Goal: Information Seeking & Learning: Learn about a topic

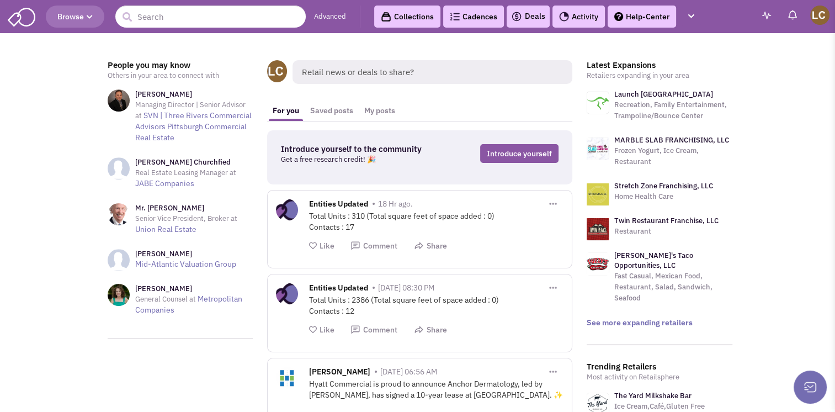
click at [73, 15] on span "Browse" at bounding box center [74, 17] width 35 height 10
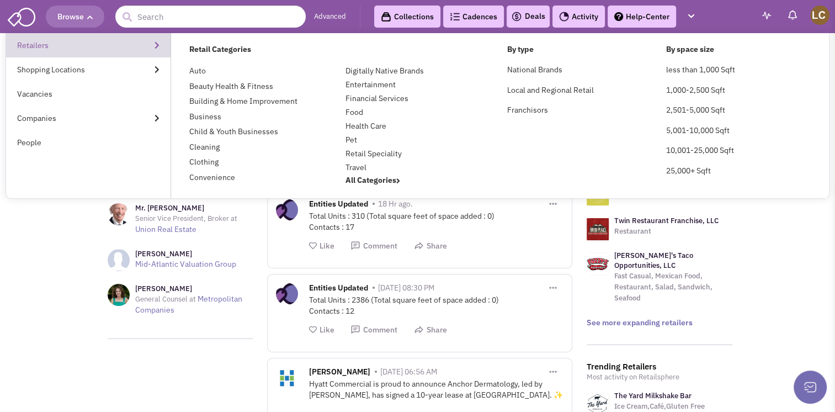
click at [47, 46] on link "Retailers" at bounding box center [88, 45] width 165 height 24
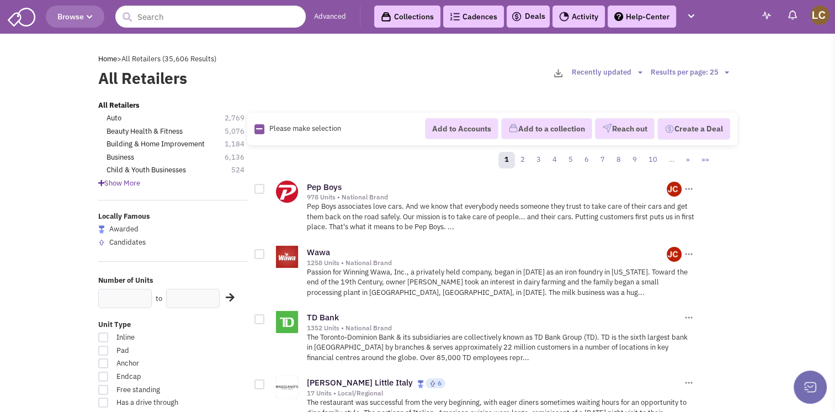
click at [68, 17] on span "Browse" at bounding box center [74, 17] width 35 height 10
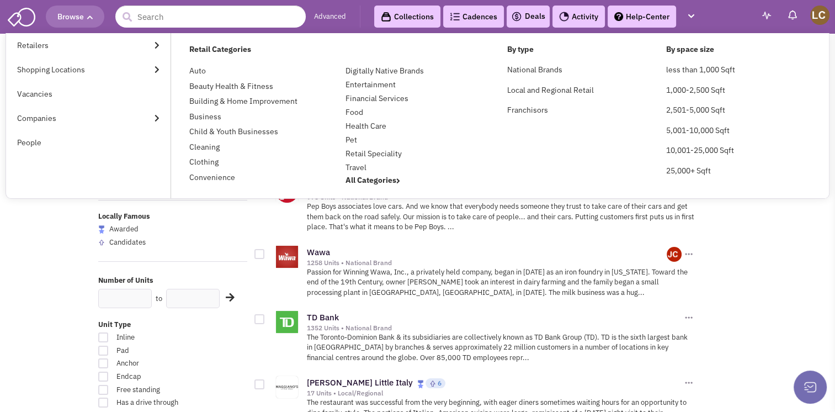
click at [13, 17] on img at bounding box center [22, 16] width 28 height 21
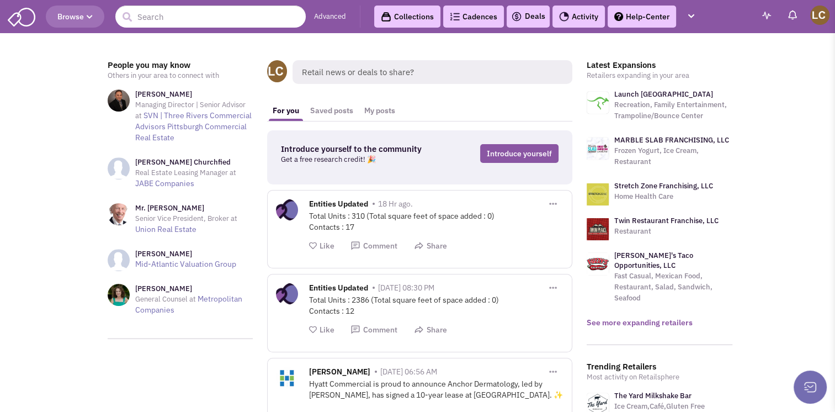
click at [644, 318] on link "See more expanding retailers" at bounding box center [640, 323] width 106 height 10
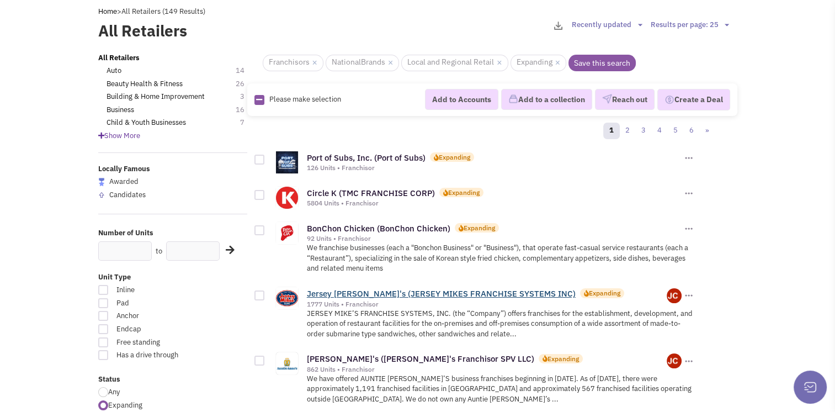
scroll to position [110, 0]
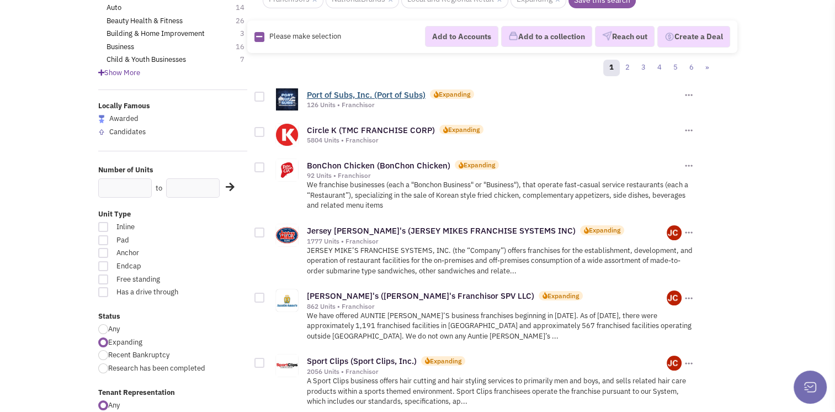
click at [405, 93] on link "Port of Subs, Inc. (Port of Subs)" at bounding box center [366, 94] width 119 height 10
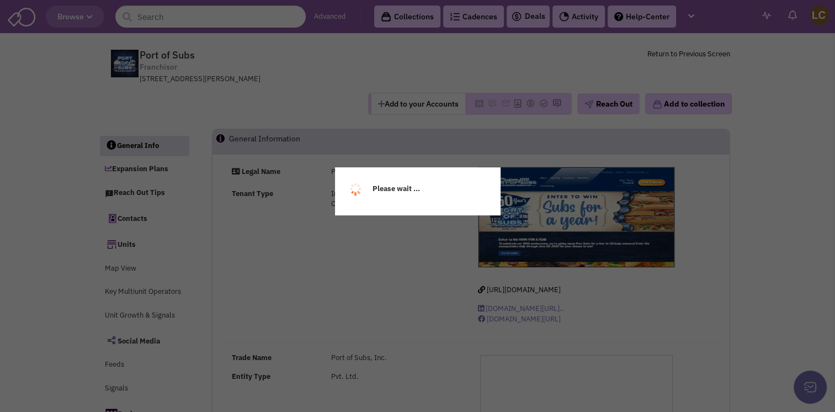
select select
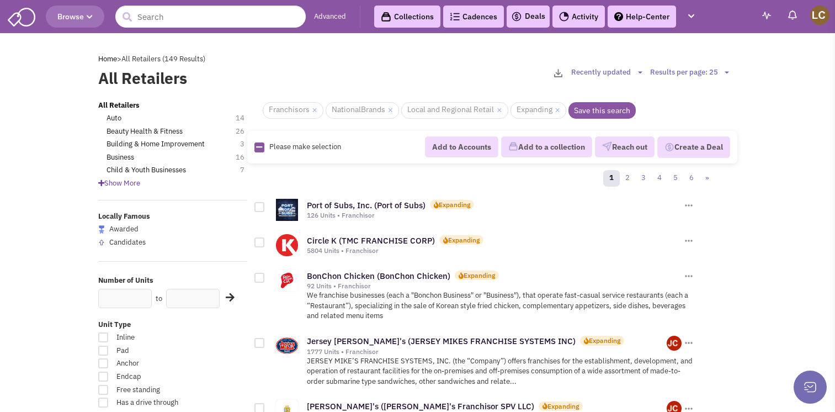
scroll to position [110, 0]
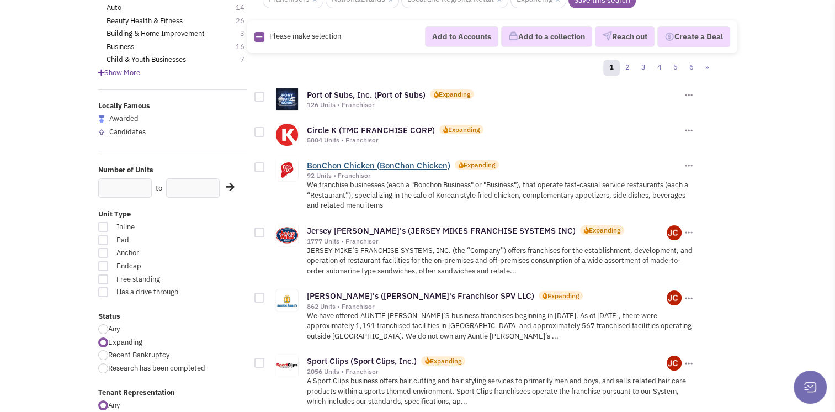
click at [393, 162] on link "BonChon Chicken (BonChon Chicken)" at bounding box center [379, 165] width 144 height 10
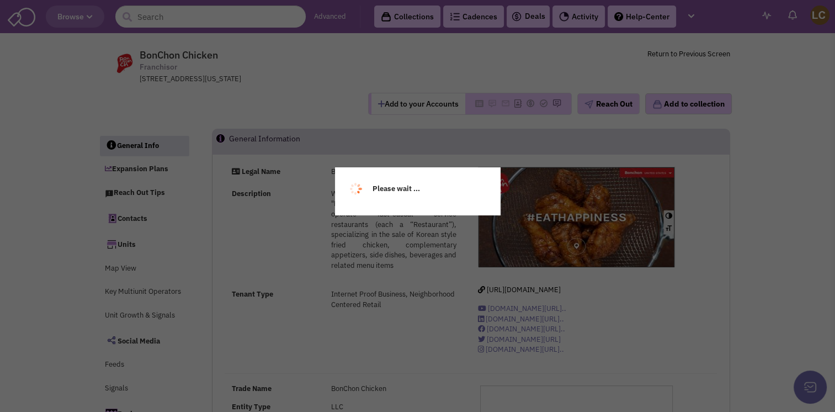
select select
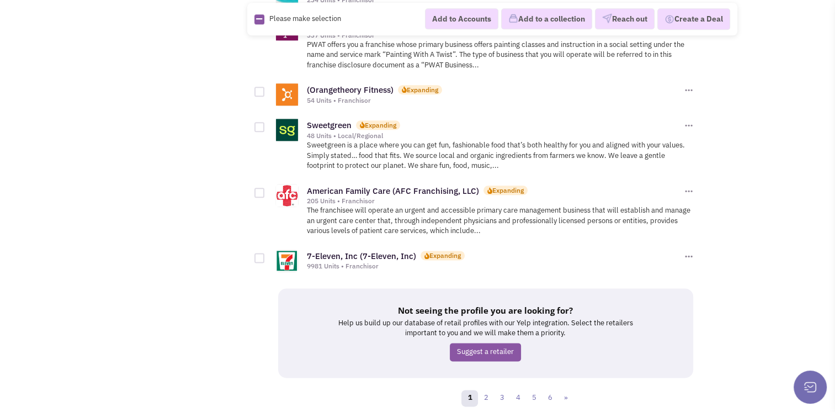
scroll to position [1380, 0]
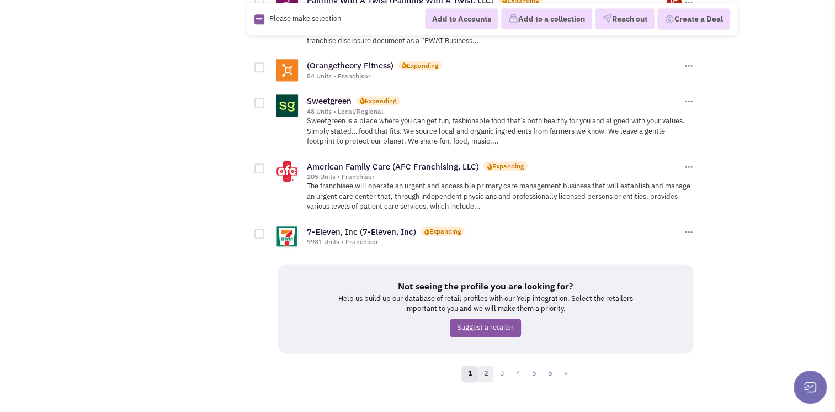
click at [490, 366] on link "2" at bounding box center [486, 374] width 17 height 17
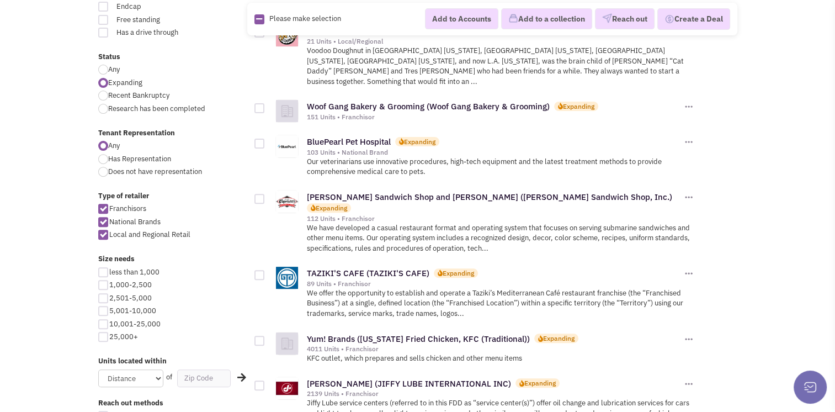
scroll to position [387, 0]
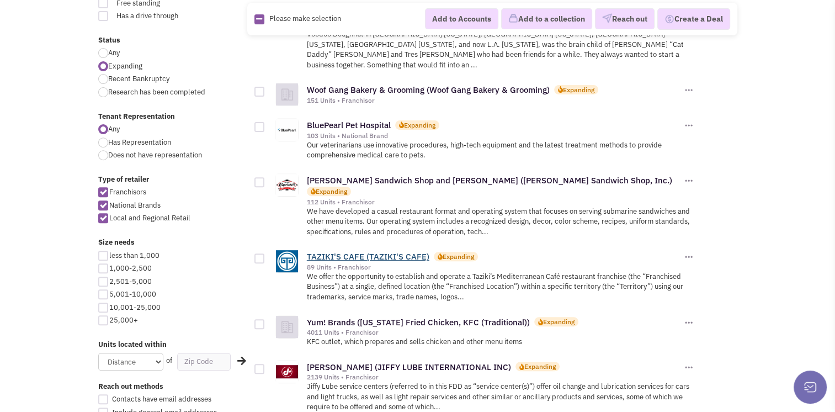
click at [380, 251] on link "TAZIKI'S CAFE (TAZIKI'S CAFE)" at bounding box center [368, 256] width 123 height 10
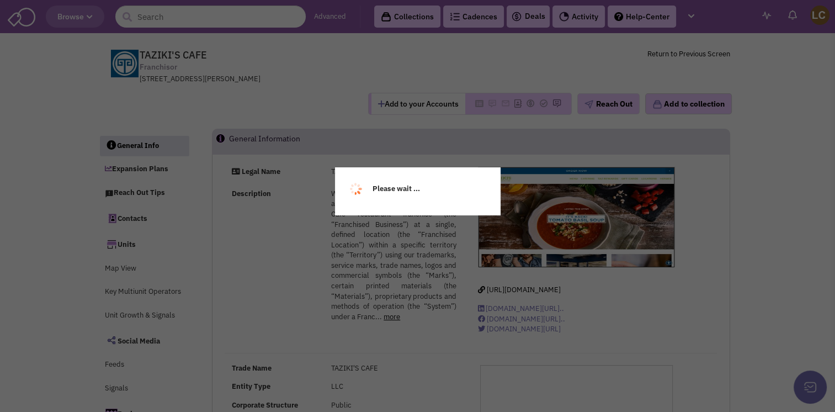
select select
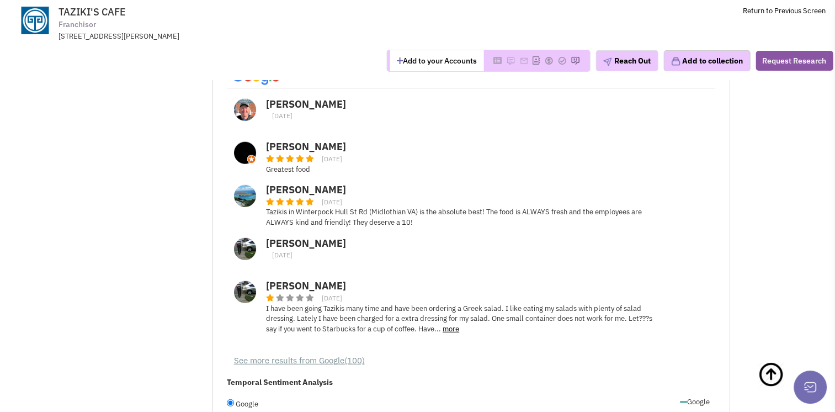
scroll to position [3139, 0]
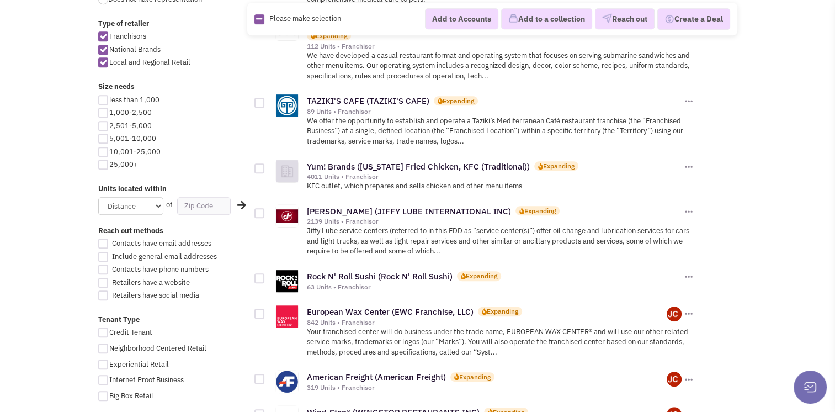
scroll to position [552, 0]
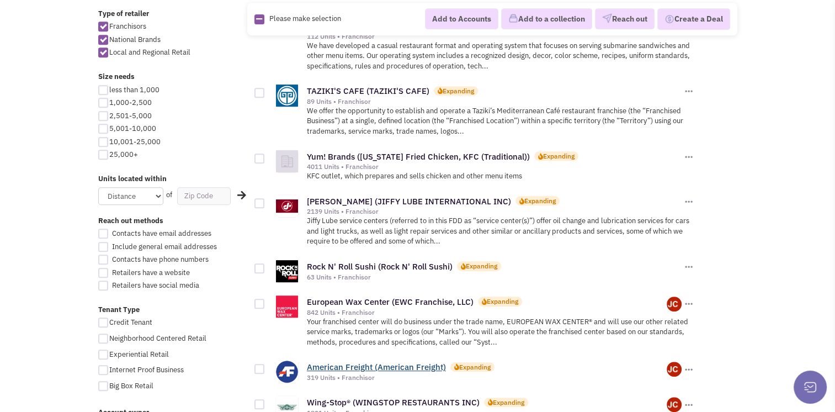
click at [322, 362] on link "American Freight (American Freight)" at bounding box center [376, 367] width 139 height 10
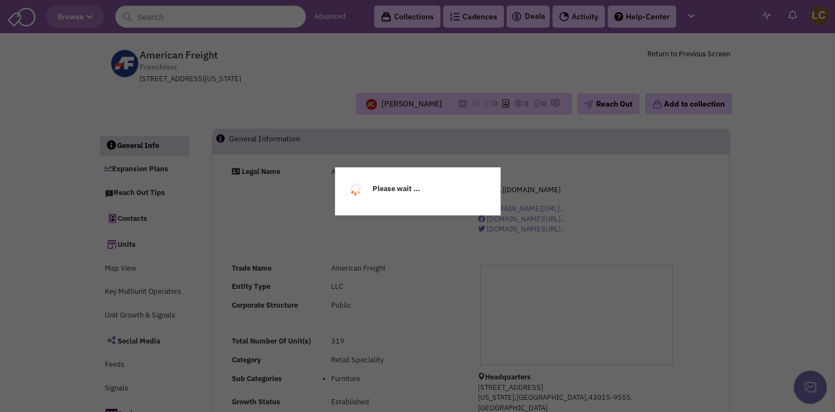
select select
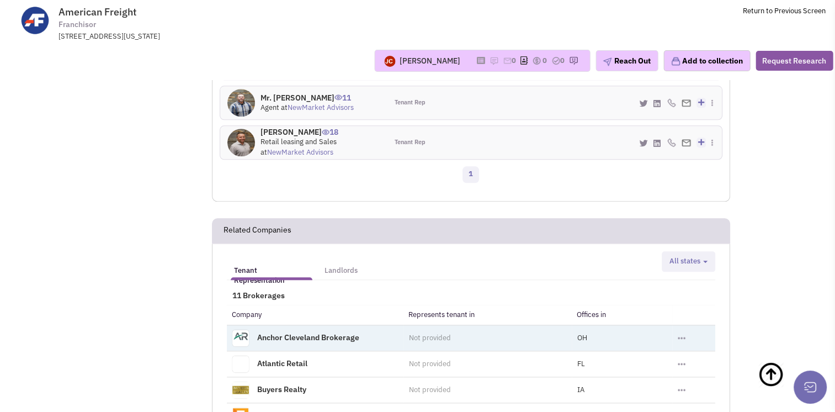
scroll to position [1271, 0]
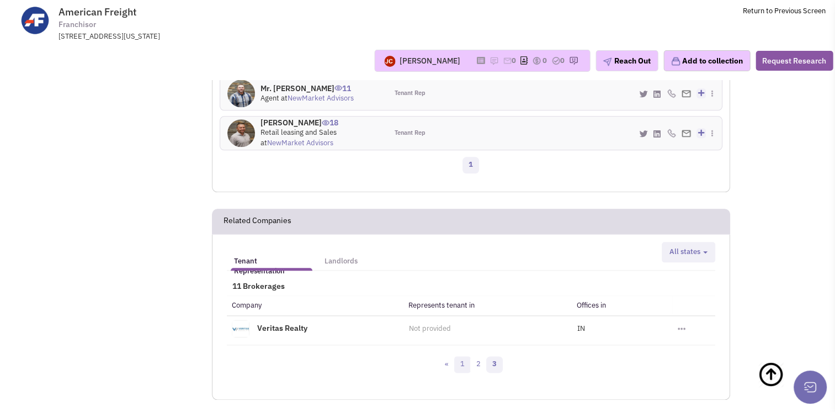
click at [458, 356] on link "1" at bounding box center [462, 364] width 17 height 17
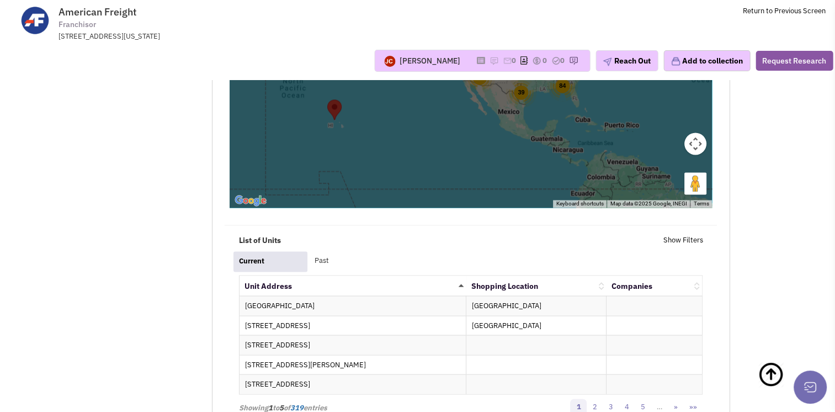
scroll to position [1878, 0]
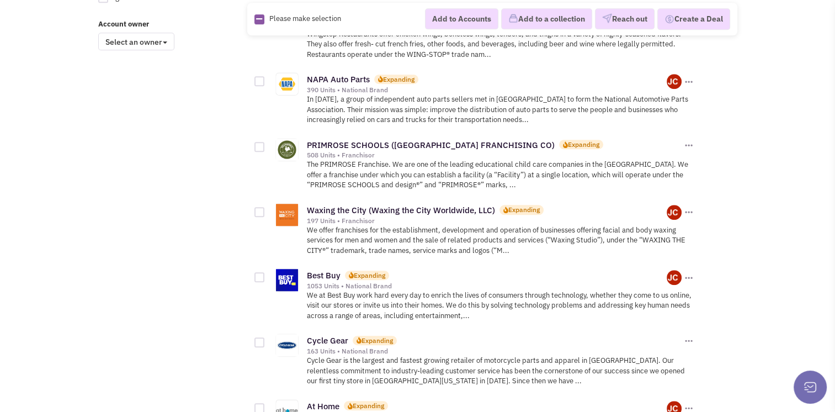
scroll to position [939, 0]
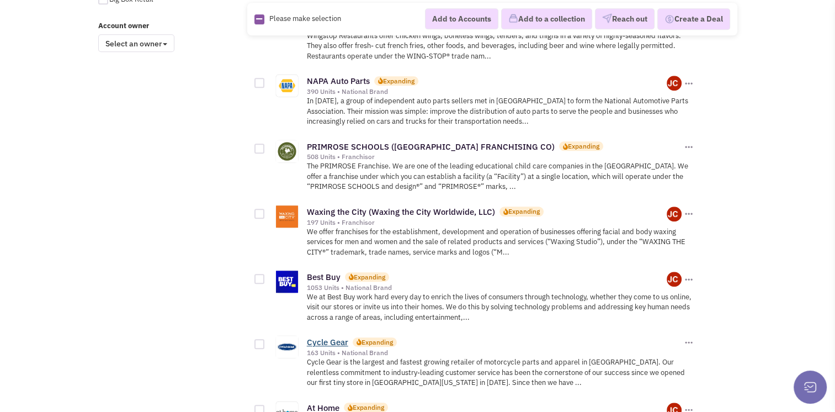
click at [328, 337] on link "Cycle Gear" at bounding box center [327, 342] width 41 height 10
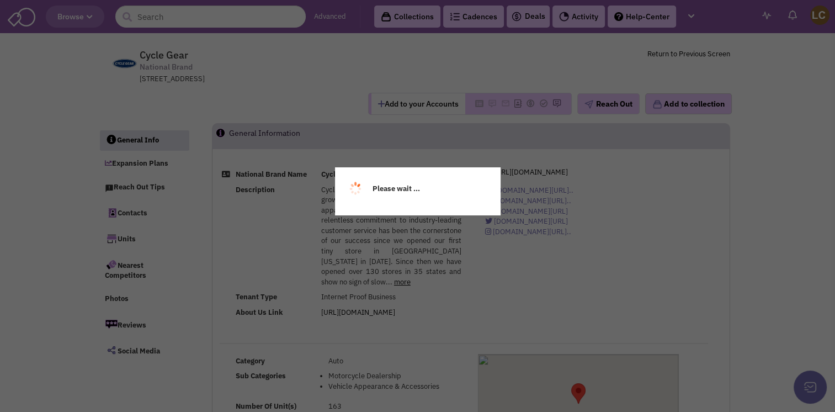
select select
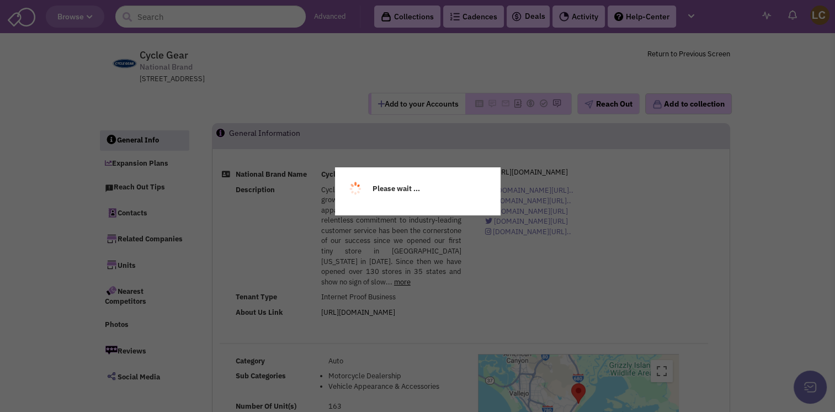
select select
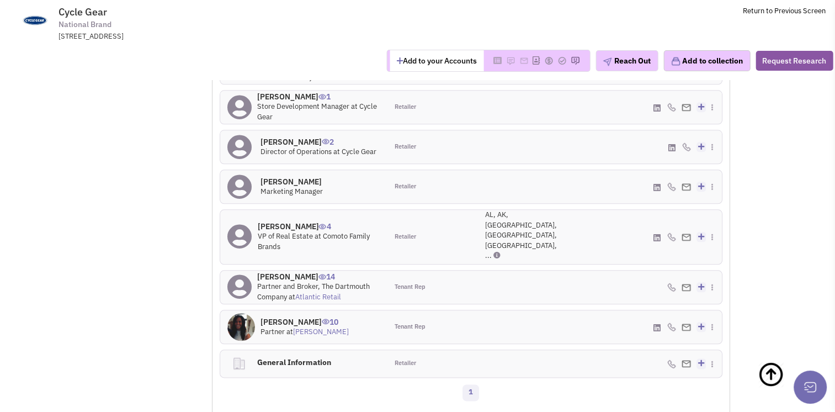
scroll to position [1215, 0]
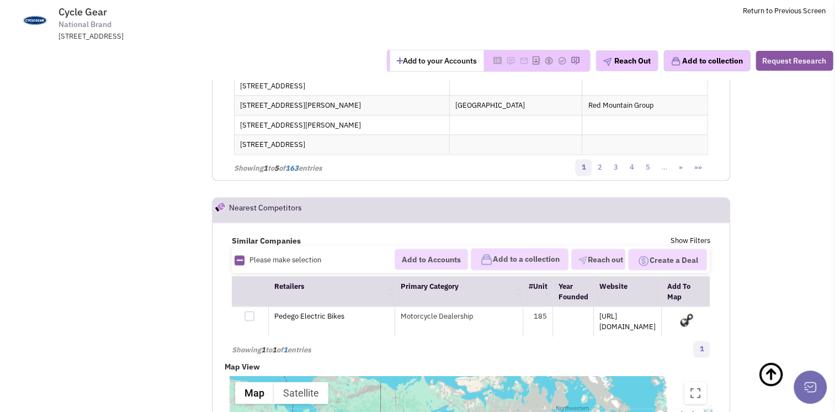
scroll to position [2154, 0]
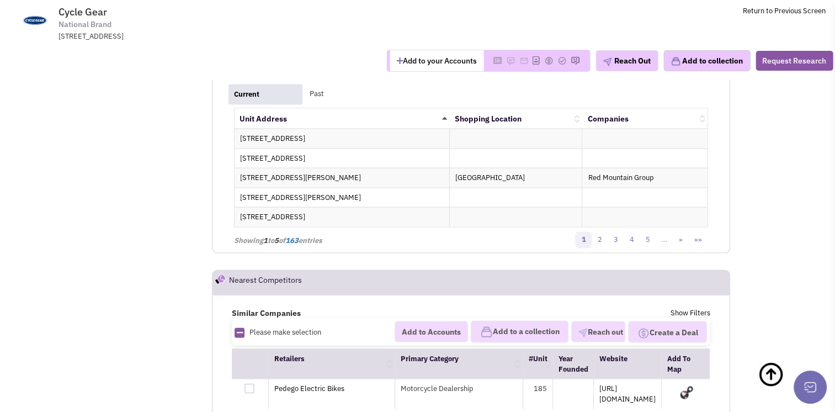
drag, startPoint x: 546, startPoint y: 318, endPoint x: 500, endPoint y: 215, distance: 113.0
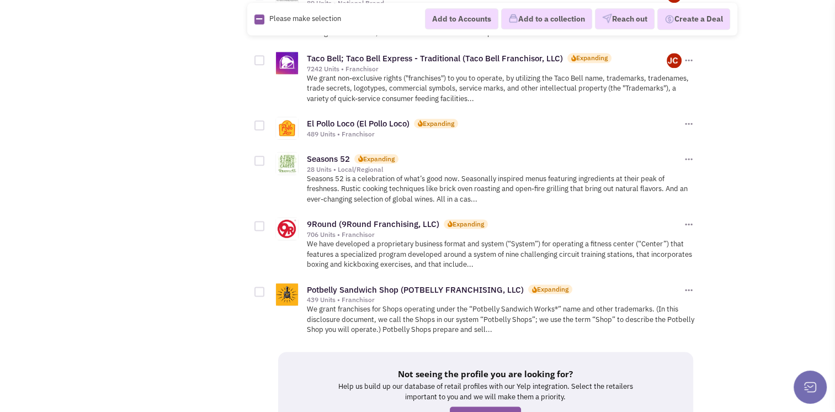
scroll to position [1380, 0]
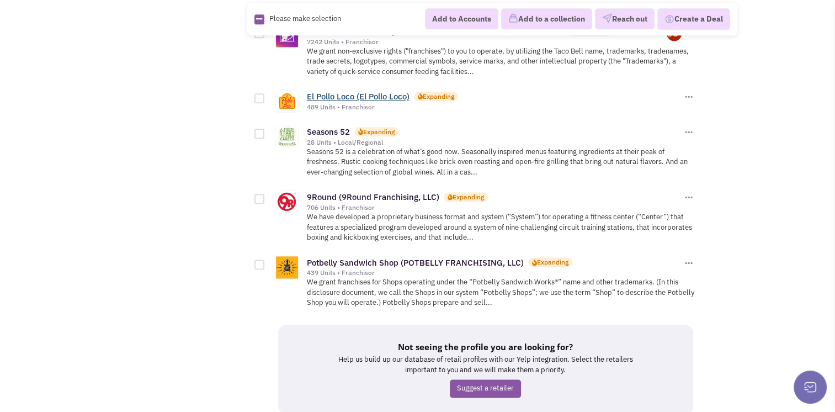
click at [380, 91] on link "El Pollo Loco (El Pollo Loco)" at bounding box center [358, 96] width 103 height 10
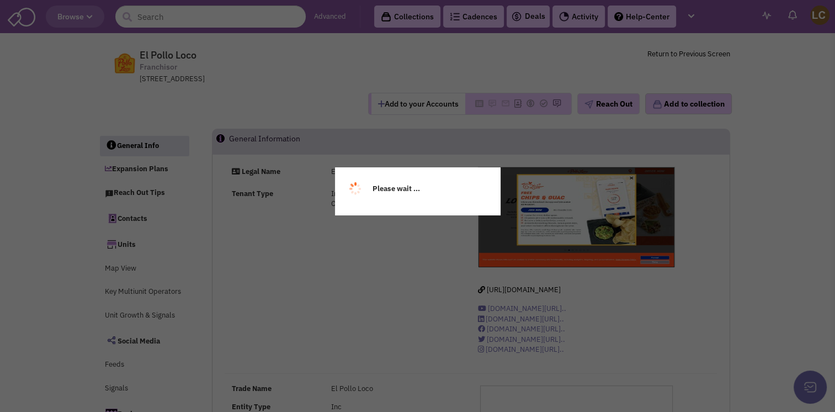
select select
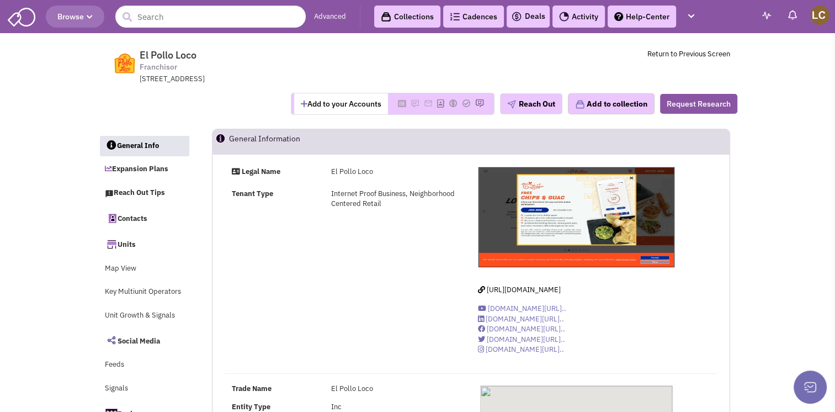
select select
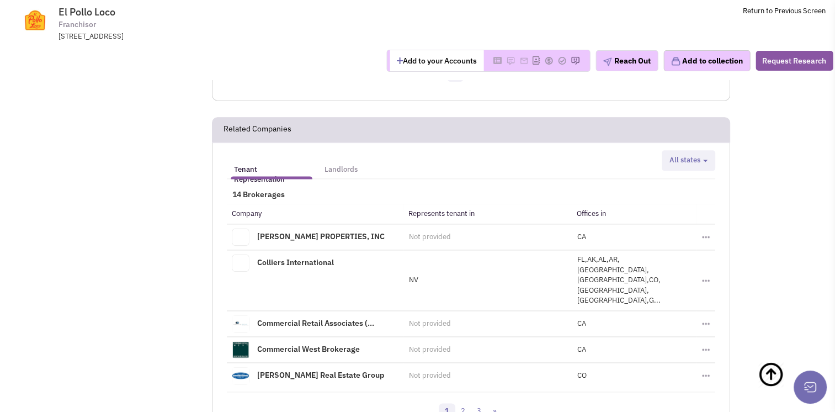
scroll to position [1437, 0]
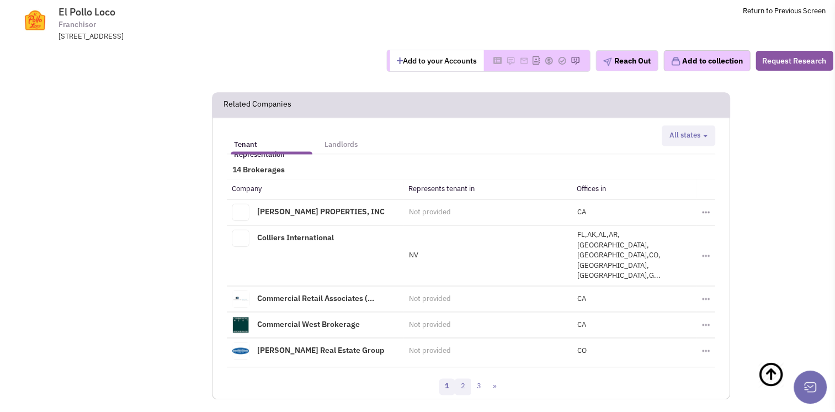
click at [461, 378] on link "2" at bounding box center [463, 386] width 17 height 17
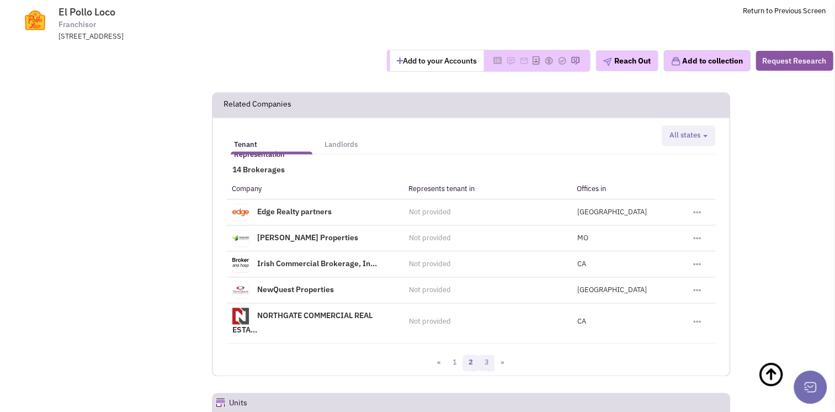
click at [488, 355] on link "3" at bounding box center [487, 363] width 17 height 17
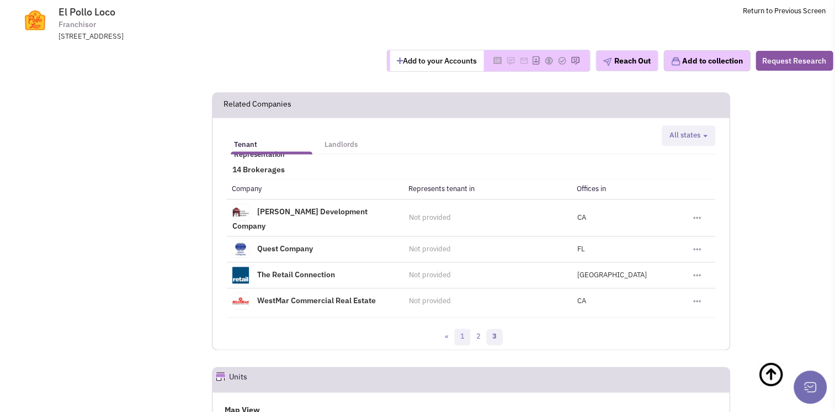
click at [455, 329] on link "1" at bounding box center [462, 337] width 17 height 17
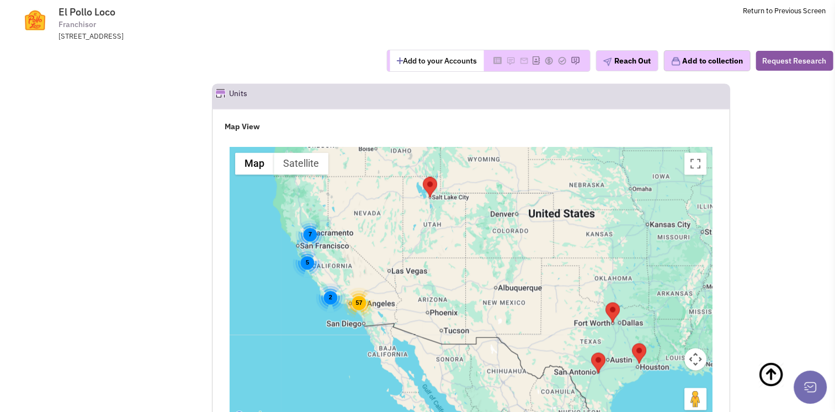
scroll to position [1768, 0]
